Goal: Navigation & Orientation: Understand site structure

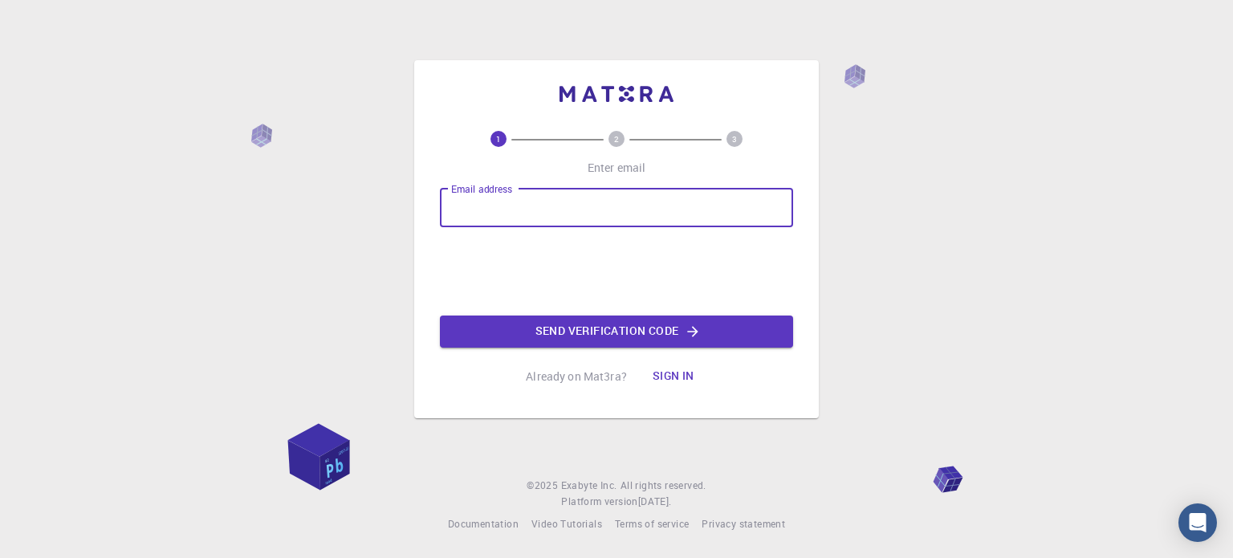
click at [543, 214] on input "Email address" at bounding box center [616, 208] width 353 height 39
type input "[EMAIL_ADDRESS][DOMAIN_NAME]"
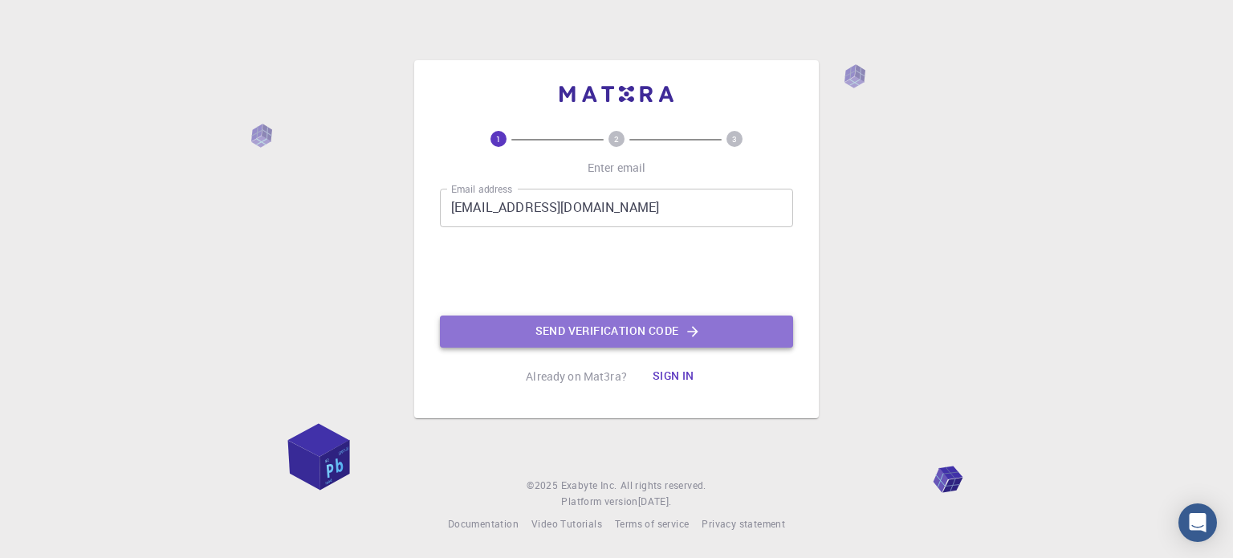
click at [665, 339] on button "Send verification code" at bounding box center [616, 331] width 353 height 32
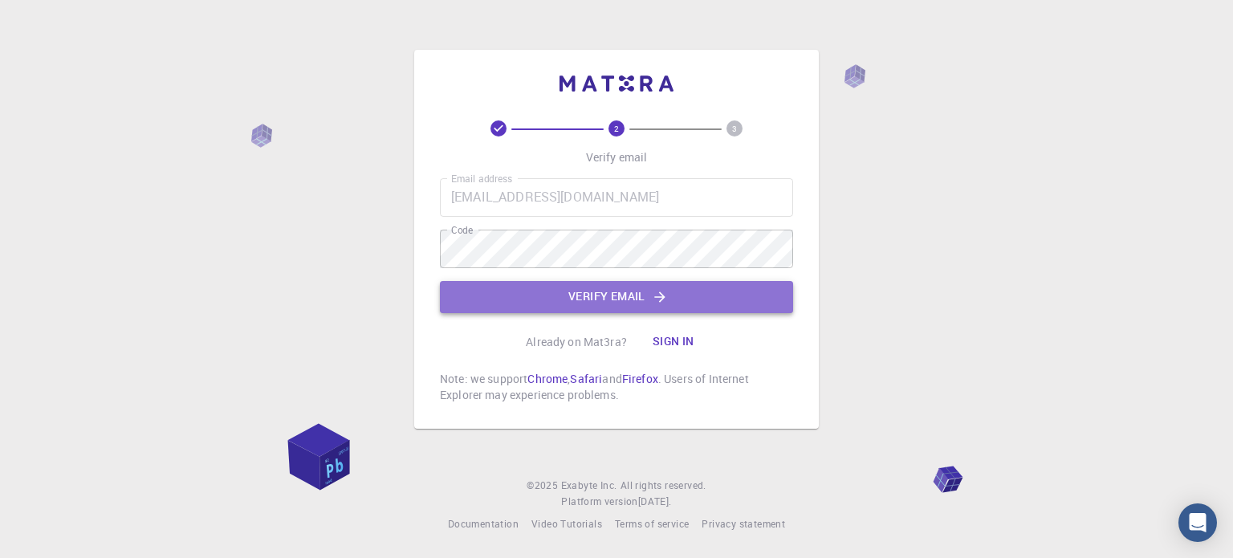
click at [624, 296] on button "Verify email" at bounding box center [616, 297] width 353 height 32
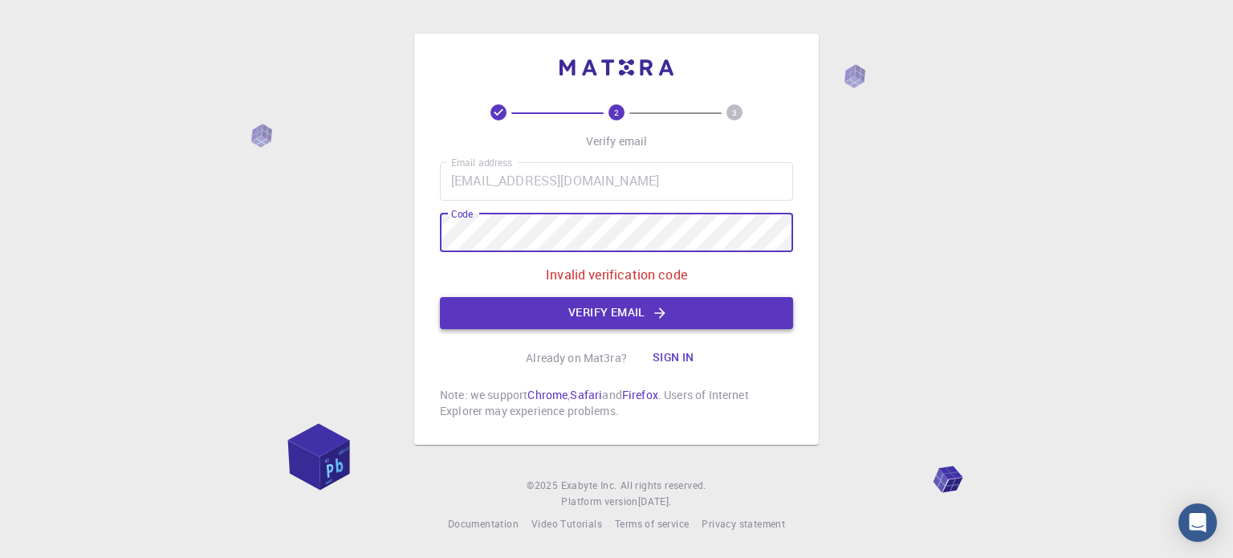
click at [580, 304] on button "Verify email" at bounding box center [616, 313] width 353 height 32
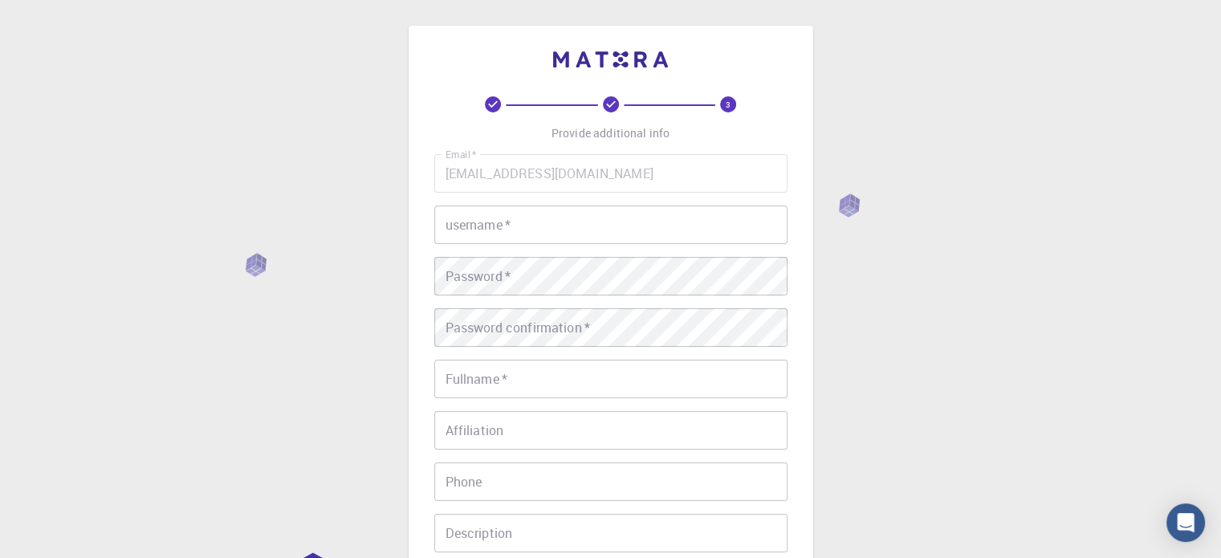
click at [523, 234] on input "username   *" at bounding box center [610, 224] width 353 height 39
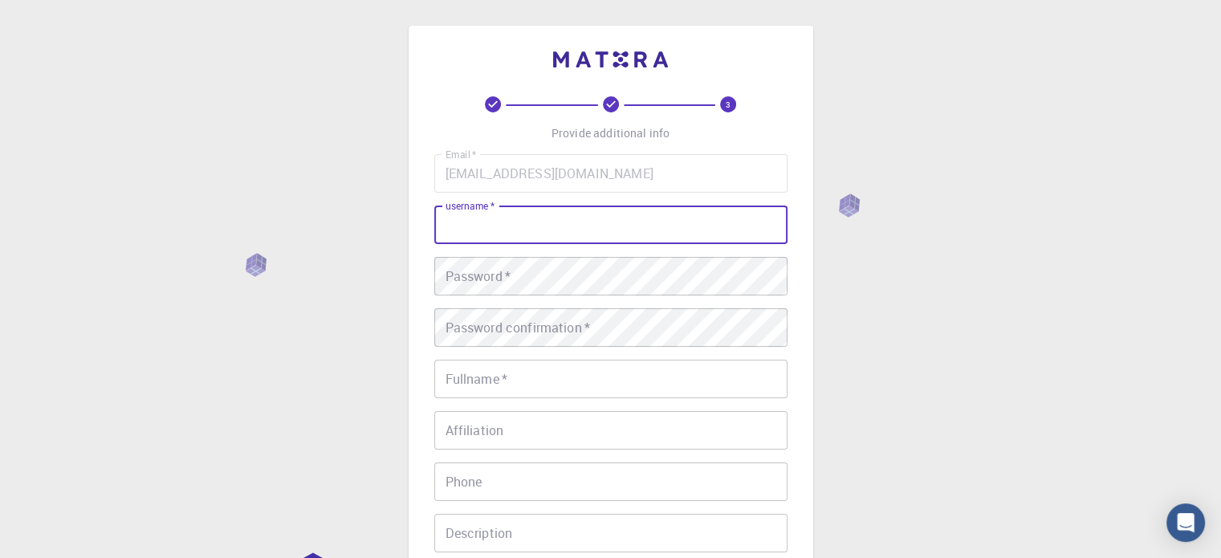
click at [1016, 264] on div "3 Provide additional info Email   * [EMAIL_ADDRESS][DOMAIN_NAME] Email   * user…" at bounding box center [610, 408] width 1221 height 817
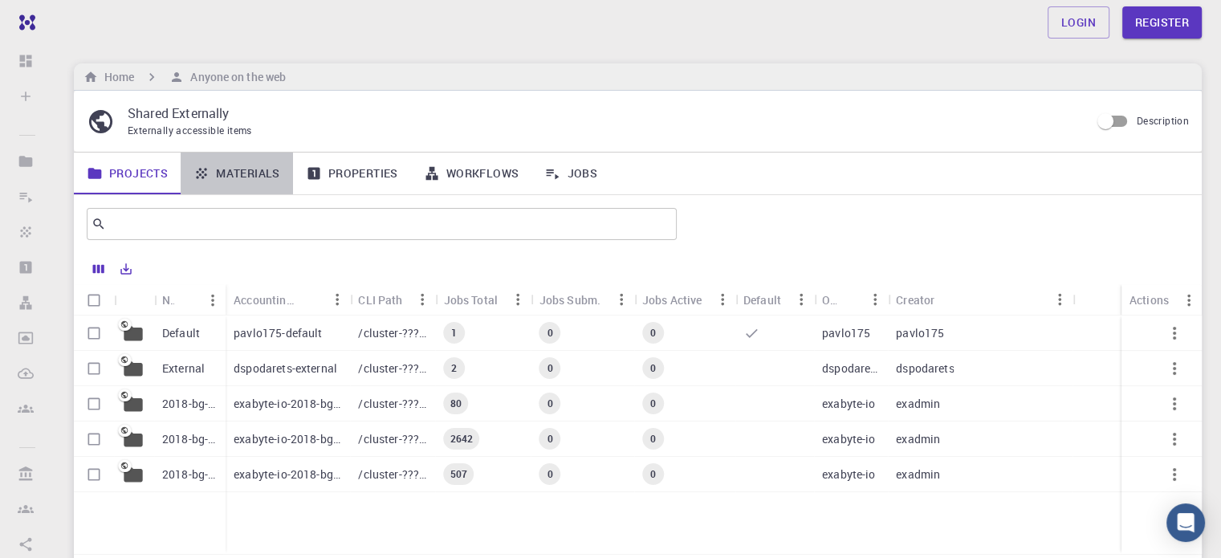
click at [236, 173] on link "Materials" at bounding box center [237, 174] width 112 height 42
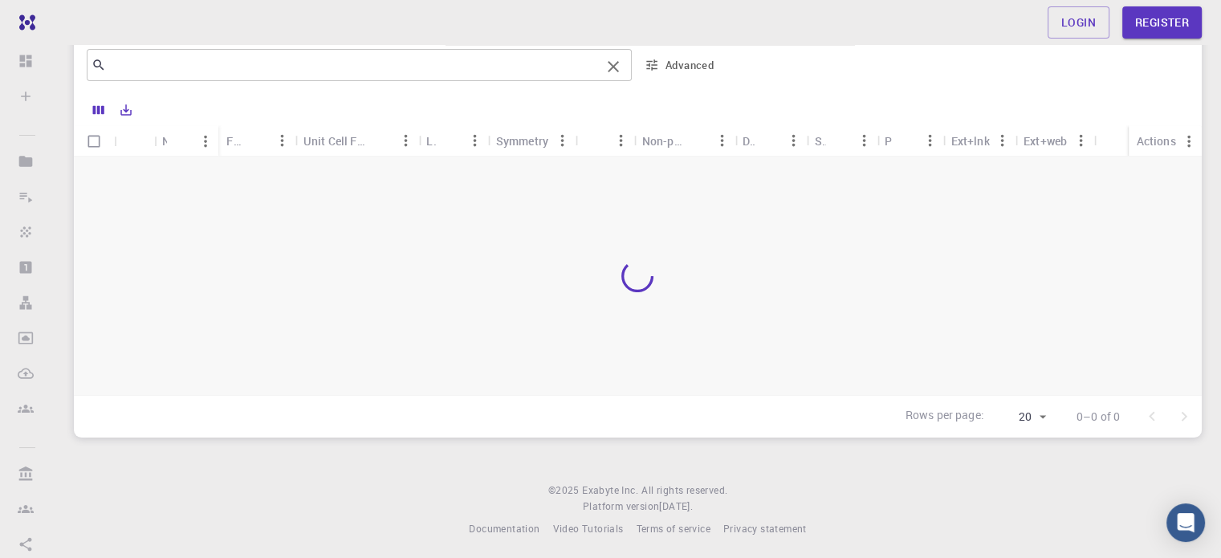
scroll to position [161, 0]
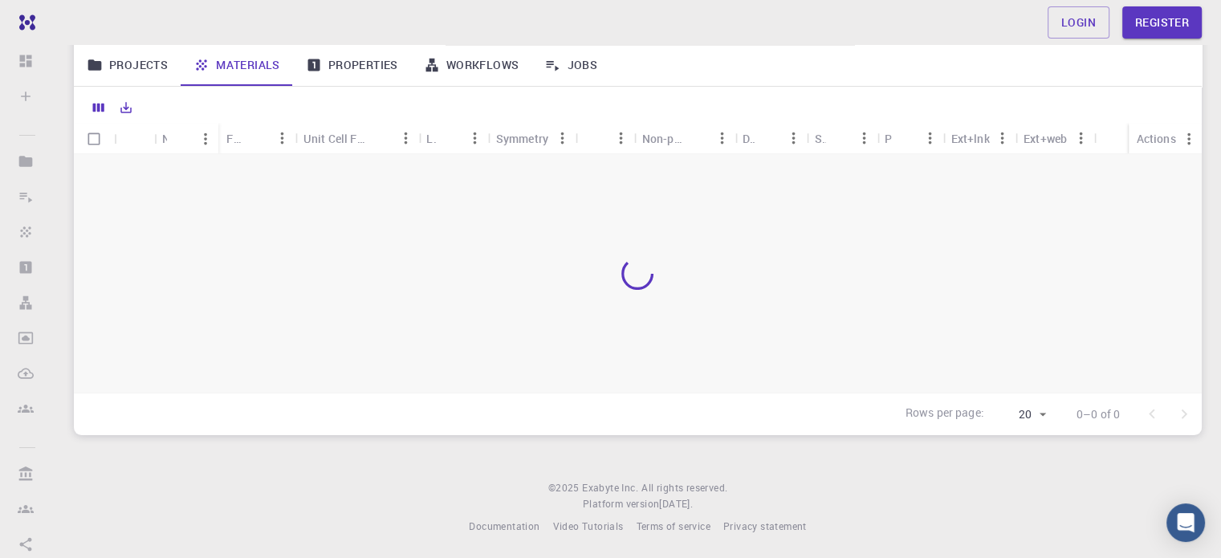
click at [350, 60] on link "Properties" at bounding box center [352, 65] width 118 height 42
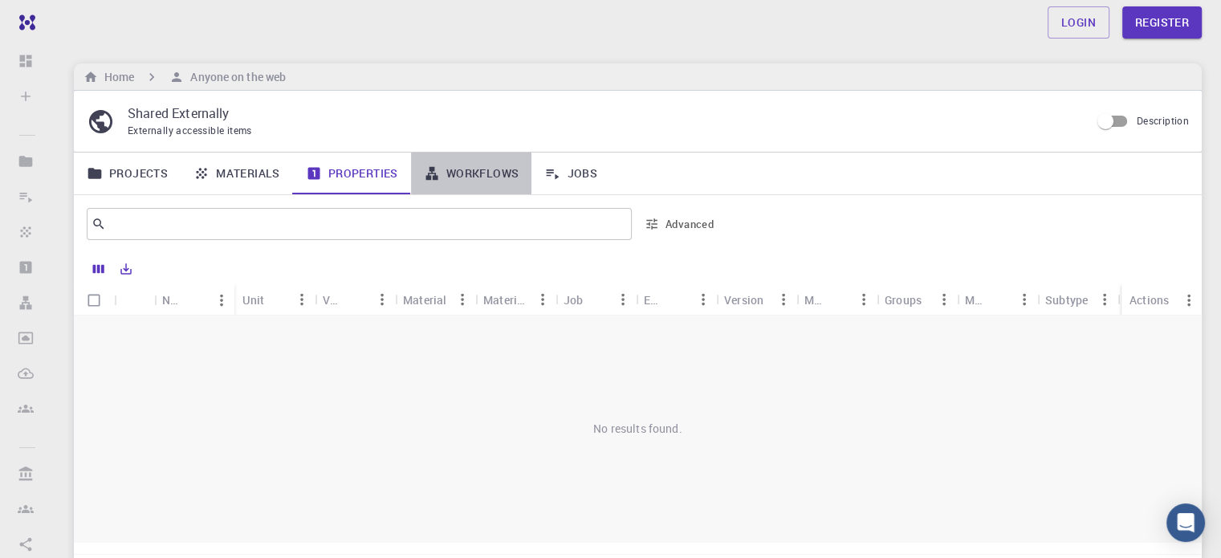
click at [485, 176] on link "Workflows" at bounding box center [471, 174] width 121 height 42
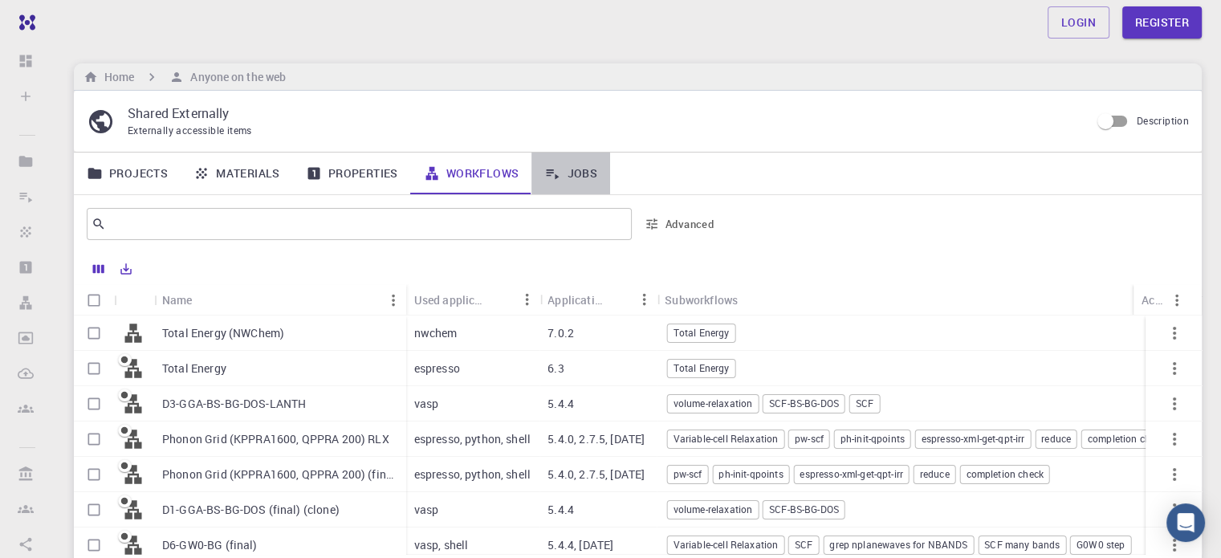
click at [567, 170] on link "Jobs" at bounding box center [570, 174] width 79 height 42
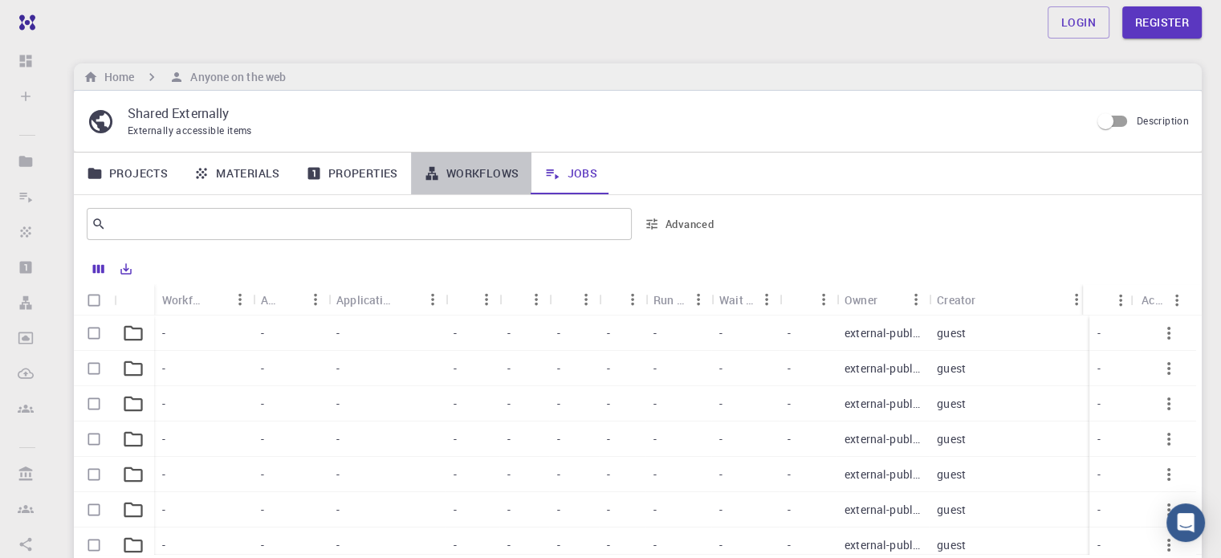
click at [466, 172] on link "Workflows" at bounding box center [471, 174] width 121 height 42
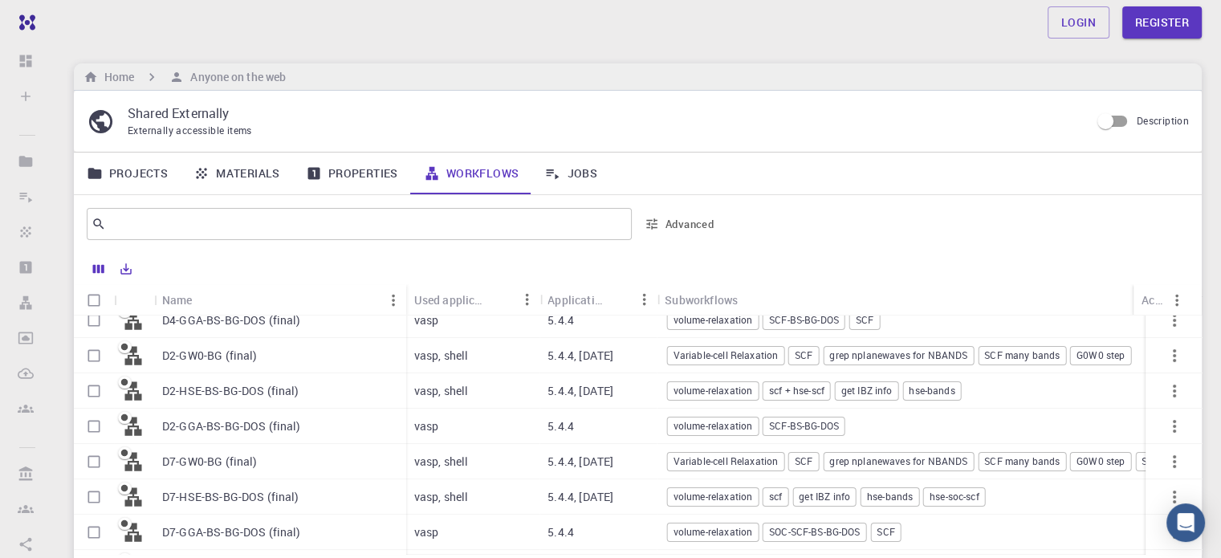
scroll to position [479, 0]
